Goal: Find contact information: Find contact information

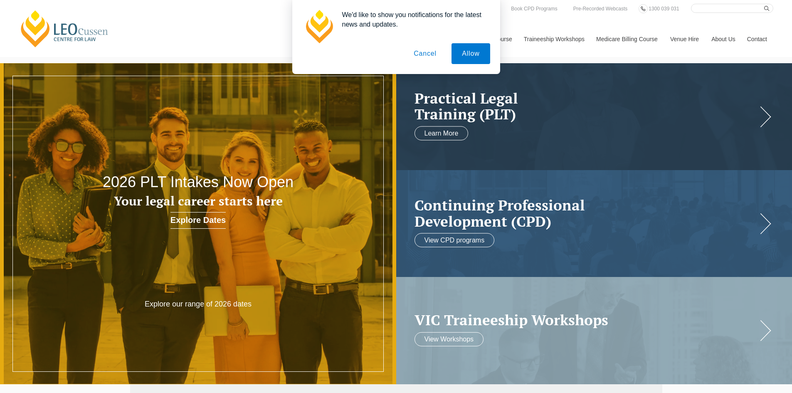
click at [419, 56] on button "Cancel" at bounding box center [425, 53] width 44 height 21
